Goal: Transaction & Acquisition: Purchase product/service

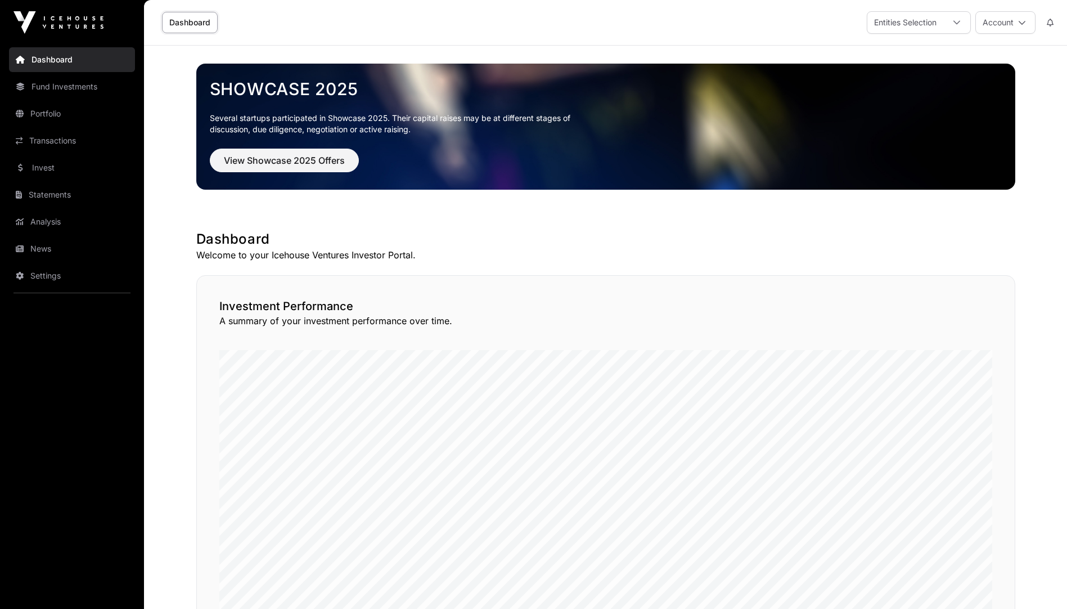
click at [957, 22] on icon at bounding box center [957, 23] width 8 height 8
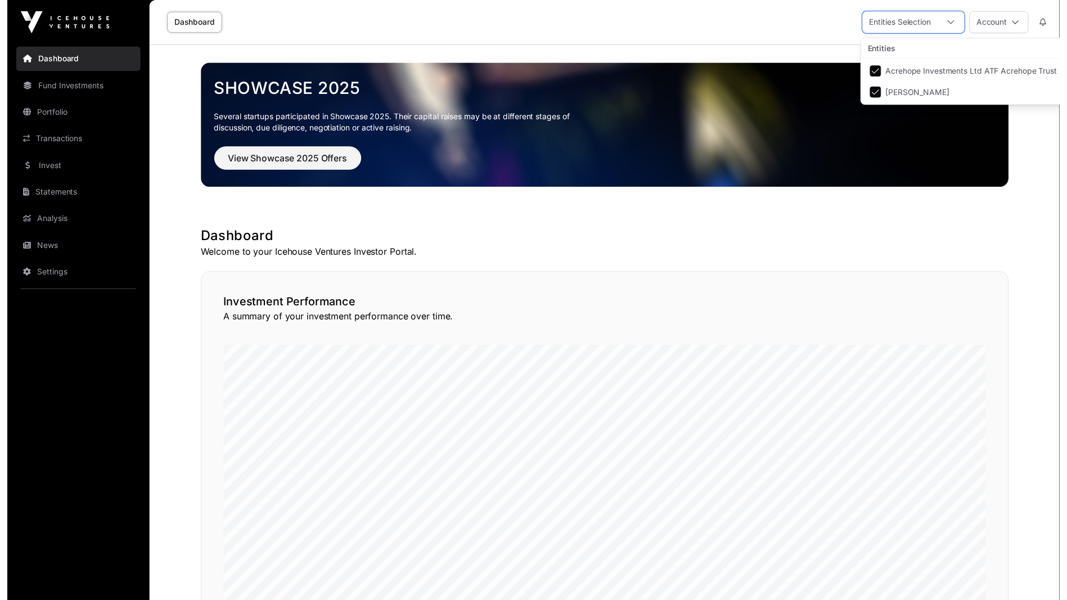
scroll to position [12, 7]
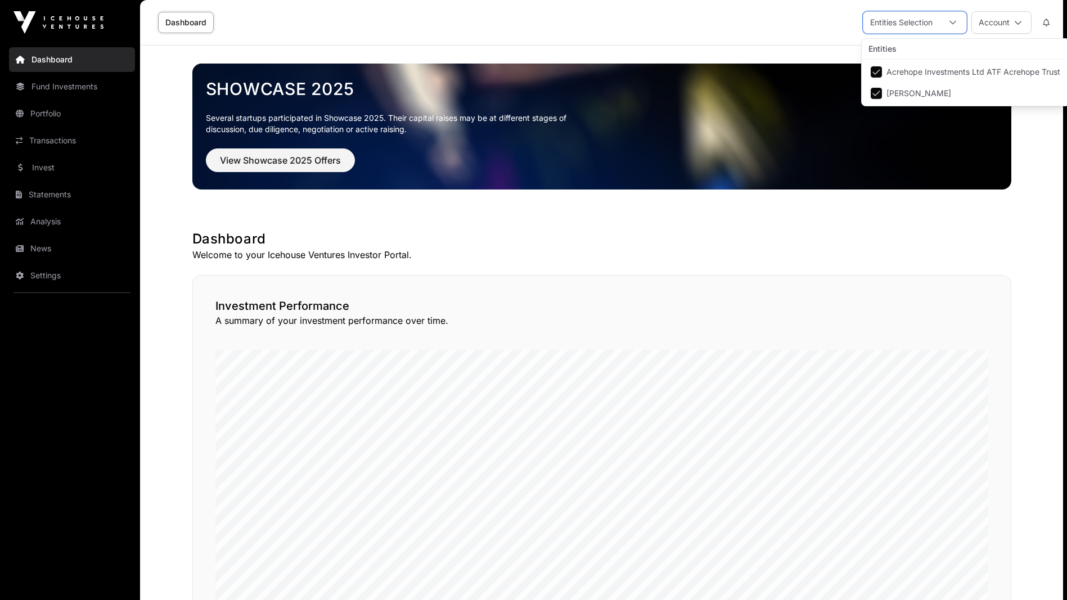
click at [957, 22] on div at bounding box center [952, 22] width 27 height 21
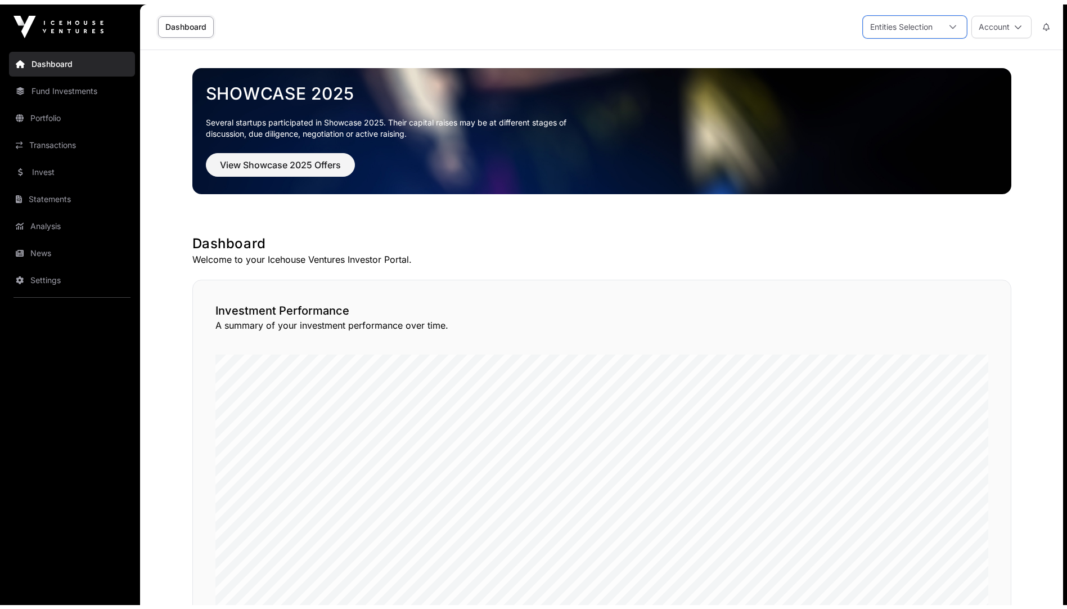
scroll to position [0, 0]
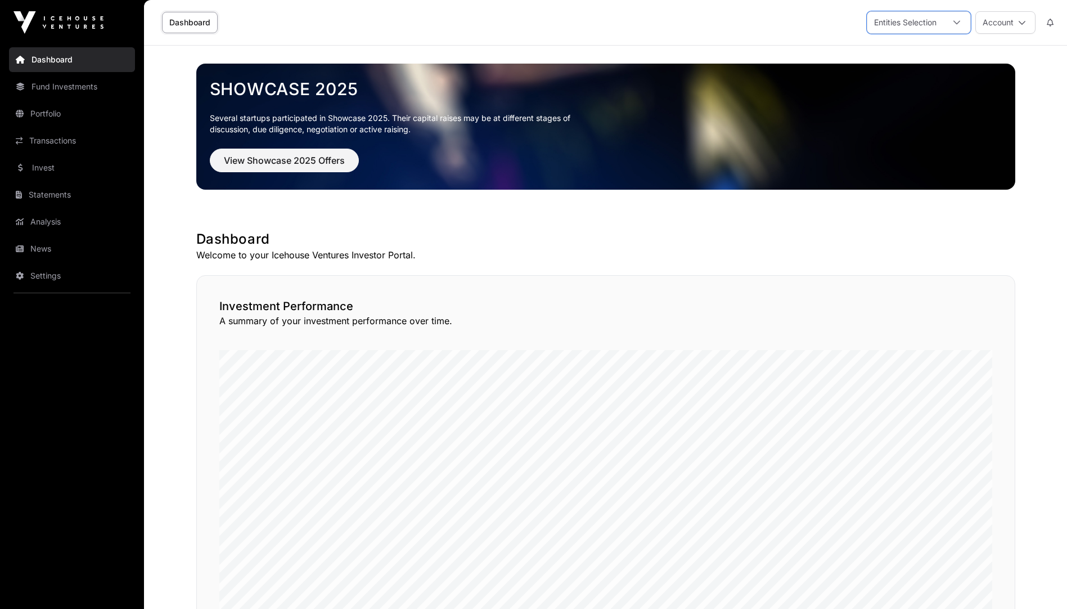
click at [36, 170] on link "Invest" at bounding box center [72, 167] width 126 height 25
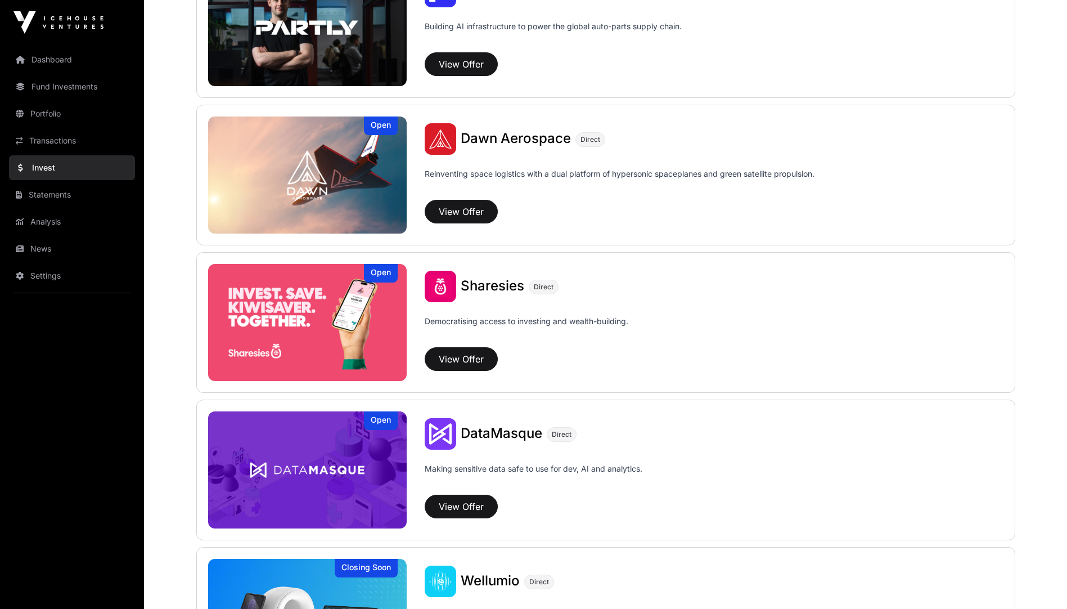
scroll to position [1237, 0]
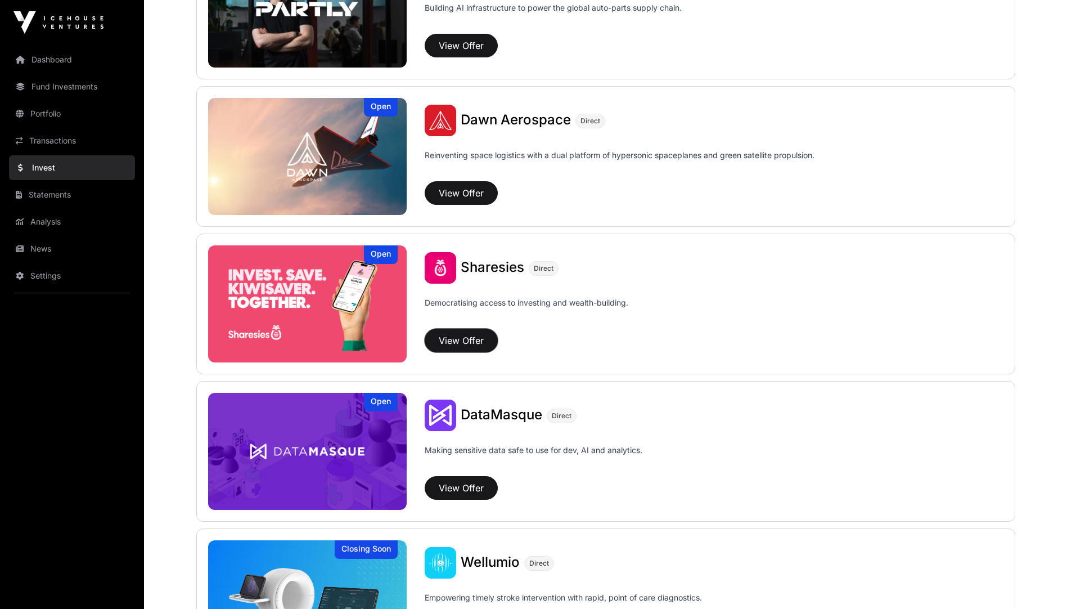
click at [449, 339] on button "View Offer" at bounding box center [461, 340] width 73 height 24
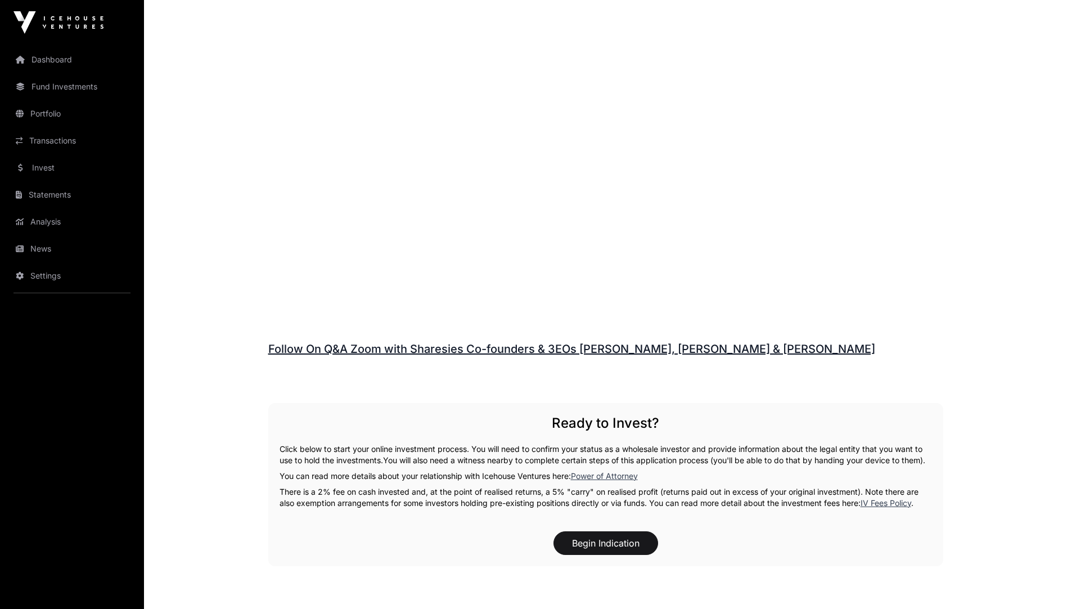
scroll to position [1436, 0]
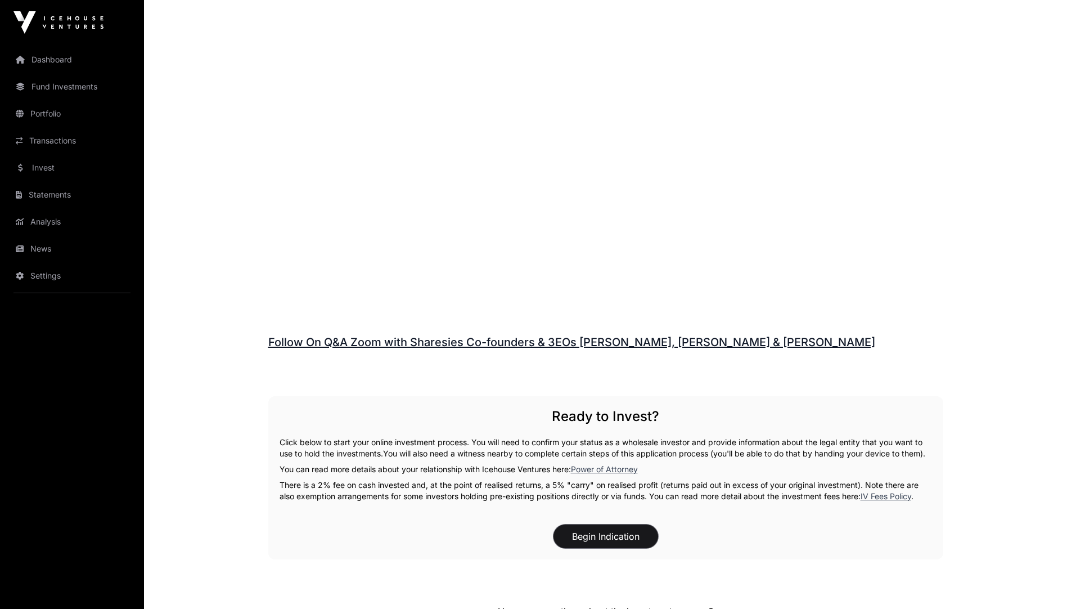
click at [603, 532] on button "Begin Indication" at bounding box center [605, 536] width 105 height 24
